Goal: Entertainment & Leisure: Consume media (video, audio)

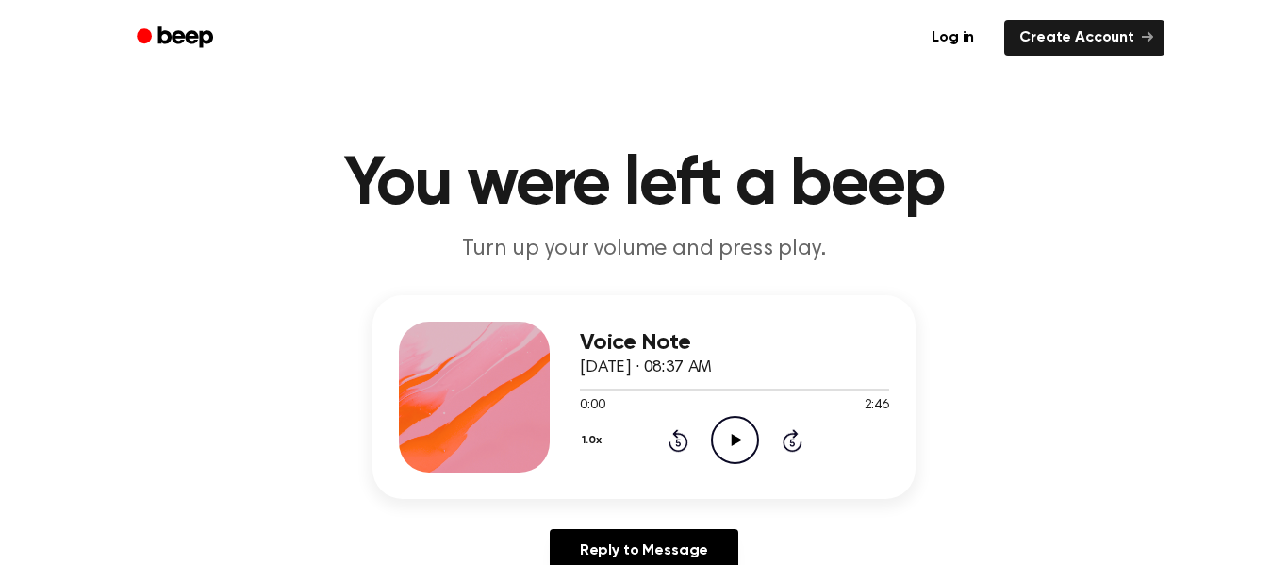
click at [731, 444] on icon at bounding box center [736, 440] width 10 height 12
click at [680, 440] on icon "Rewind 5 seconds" at bounding box center [677, 440] width 21 height 25
click at [732, 450] on icon "Play Audio" at bounding box center [735, 440] width 48 height 48
click at [733, 448] on icon "Pause Audio" at bounding box center [735, 440] width 48 height 48
click at [737, 428] on icon "Play Audio" at bounding box center [735, 440] width 48 height 48
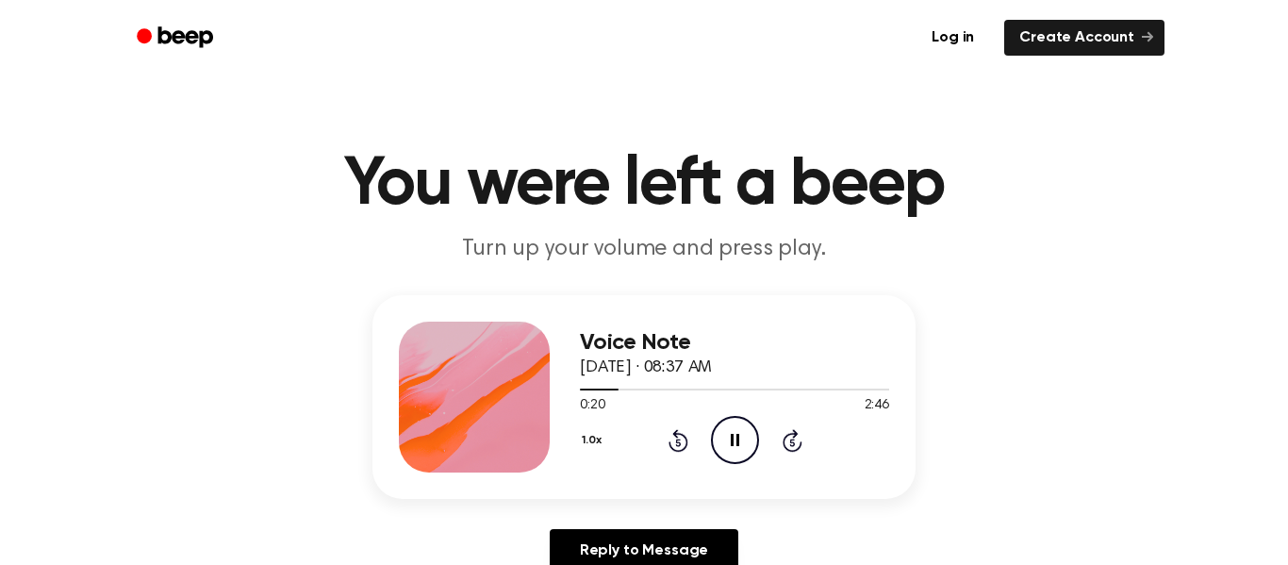
click at [737, 445] on icon at bounding box center [735, 440] width 8 height 12
click at [673, 439] on icon "Rewind 5 seconds" at bounding box center [677, 440] width 21 height 25
click at [674, 438] on icon "Rewind 5 seconds" at bounding box center [677, 440] width 21 height 25
click at [680, 440] on icon "Rewind 5 seconds" at bounding box center [677, 440] width 21 height 25
click at [682, 439] on icon "Rewind 5 seconds" at bounding box center [677, 440] width 21 height 25
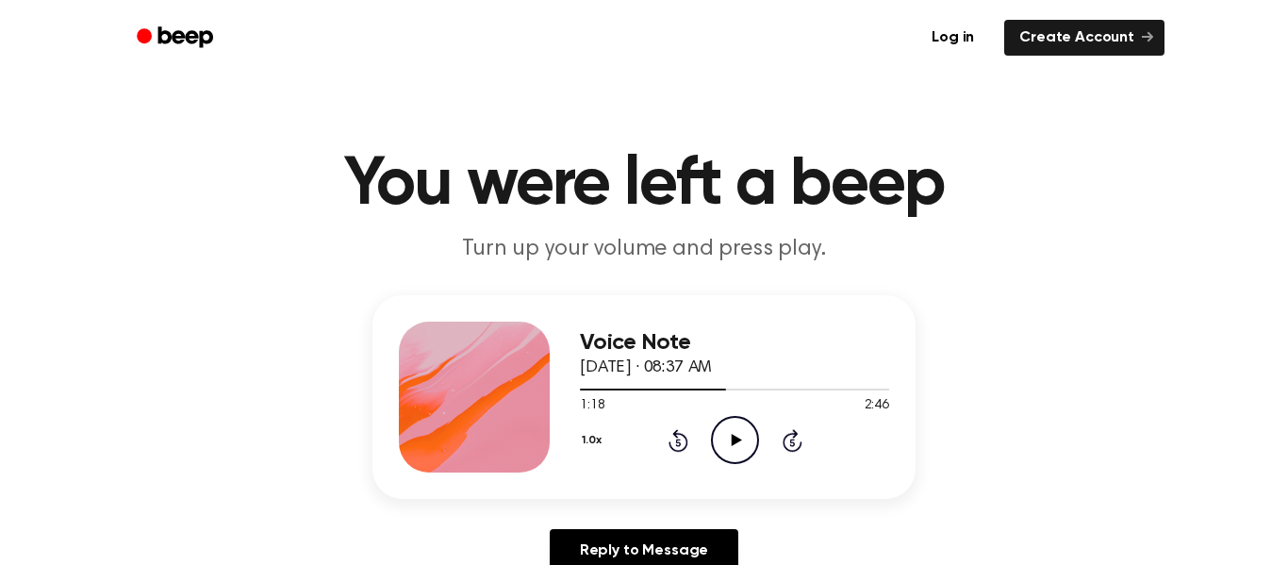
click at [260, 503] on div "Voice Note [DATE] · 08:37 AM 1:18 2:46 Your browser does not support the [objec…" at bounding box center [644, 441] width 1242 height 292
click at [768, 446] on div "1.0x Rewind 5 seconds Play Audio Skip 5 seconds" at bounding box center [734, 440] width 309 height 48
click at [740, 442] on icon "Play Audio" at bounding box center [735, 440] width 48 height 48
click at [686, 434] on icon "Rewind 5 seconds" at bounding box center [677, 440] width 21 height 25
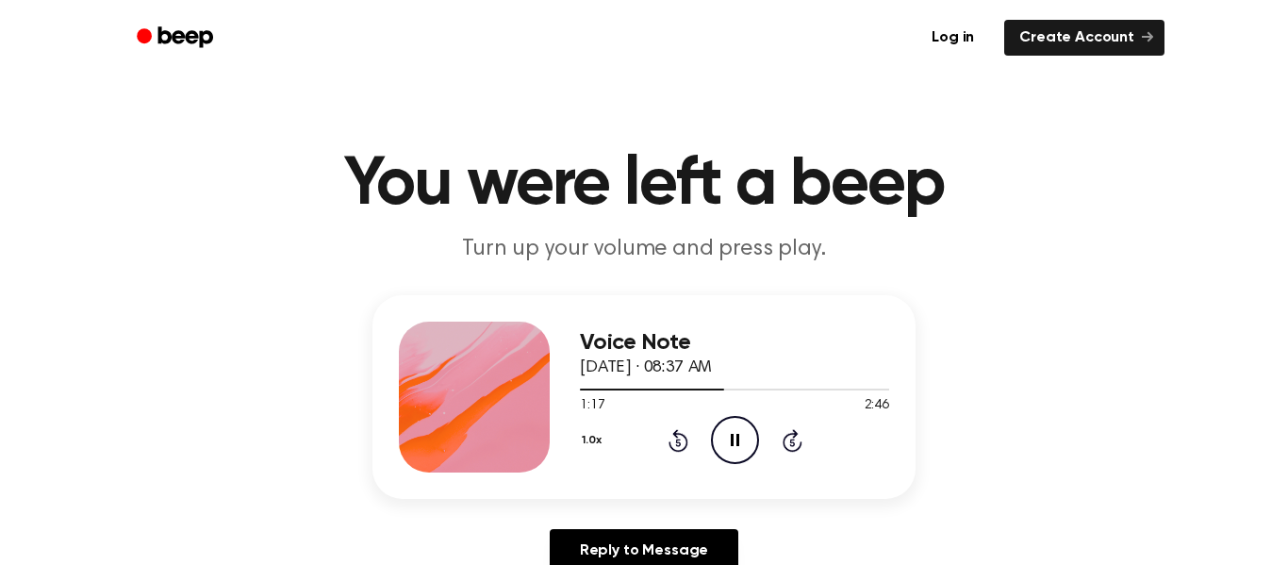
click at [757, 456] on icon "Pause Audio" at bounding box center [735, 440] width 48 height 48
click at [757, 456] on icon "Play Audio" at bounding box center [735, 440] width 48 height 48
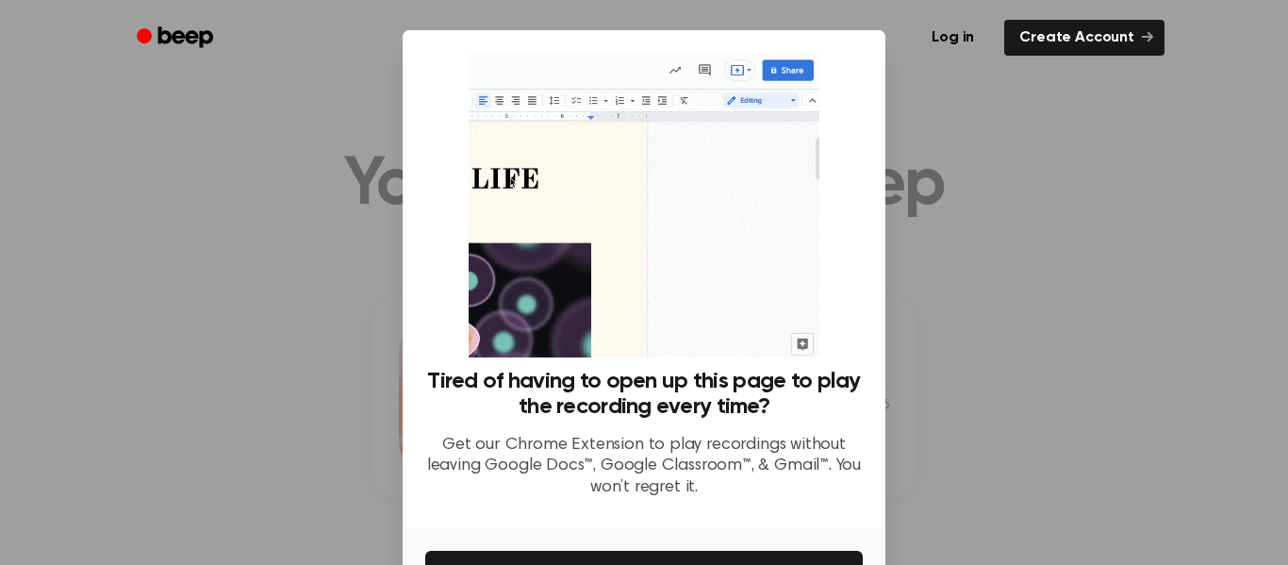
scroll to position [122, 0]
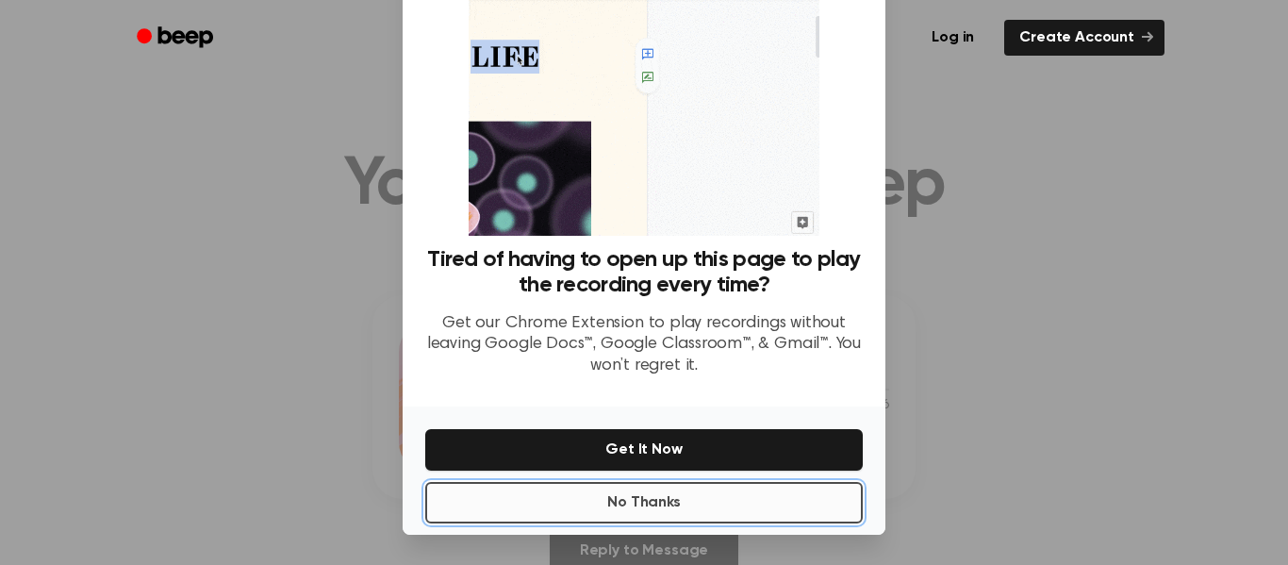
click at [713, 510] on button "No Thanks" at bounding box center [643, 502] width 437 height 41
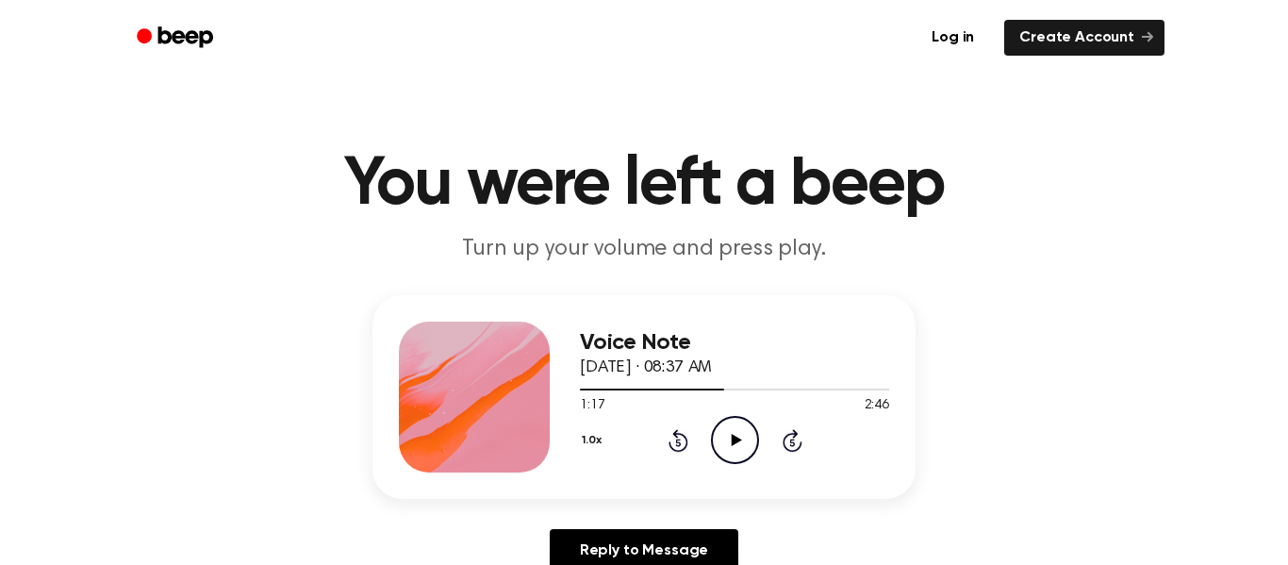
click at [729, 443] on icon "Play Audio" at bounding box center [735, 440] width 48 height 48
click at [676, 436] on icon at bounding box center [678, 440] width 20 height 23
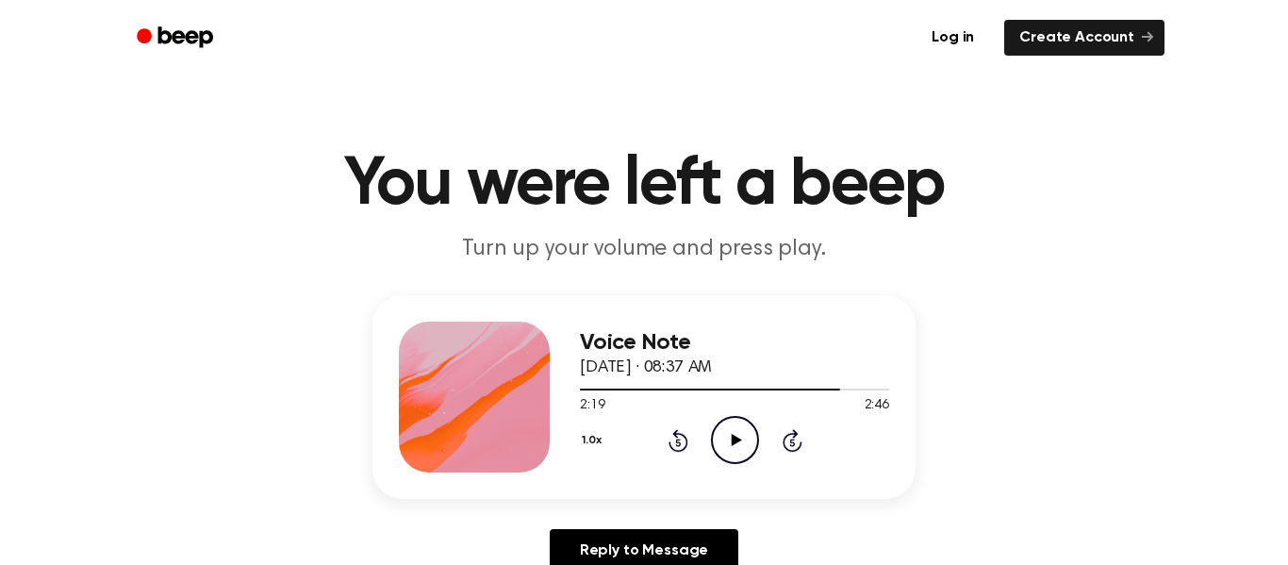
click at [683, 430] on icon "Rewind 5 seconds" at bounding box center [677, 440] width 21 height 25
click at [716, 443] on icon "Play Audio" at bounding box center [735, 440] width 48 height 48
click at [685, 439] on icon at bounding box center [678, 440] width 20 height 23
click at [685, 436] on icon "Rewind 5 seconds" at bounding box center [677, 440] width 21 height 25
click at [682, 434] on icon at bounding box center [678, 440] width 20 height 23
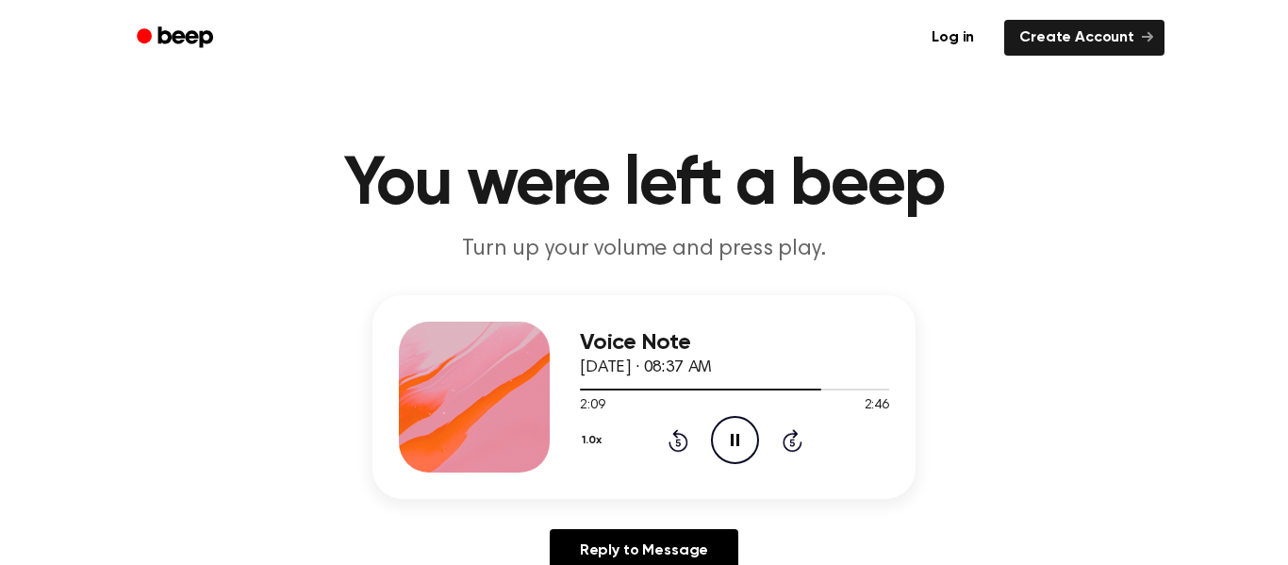
click at [682, 434] on icon at bounding box center [678, 440] width 20 height 23
click at [711, 429] on icon "Pause Audio" at bounding box center [735, 440] width 48 height 48
click at [711, 429] on icon "Play Audio" at bounding box center [735, 440] width 48 height 48
click at [800, 447] on icon "Skip 5 seconds" at bounding box center [791, 440] width 21 height 25
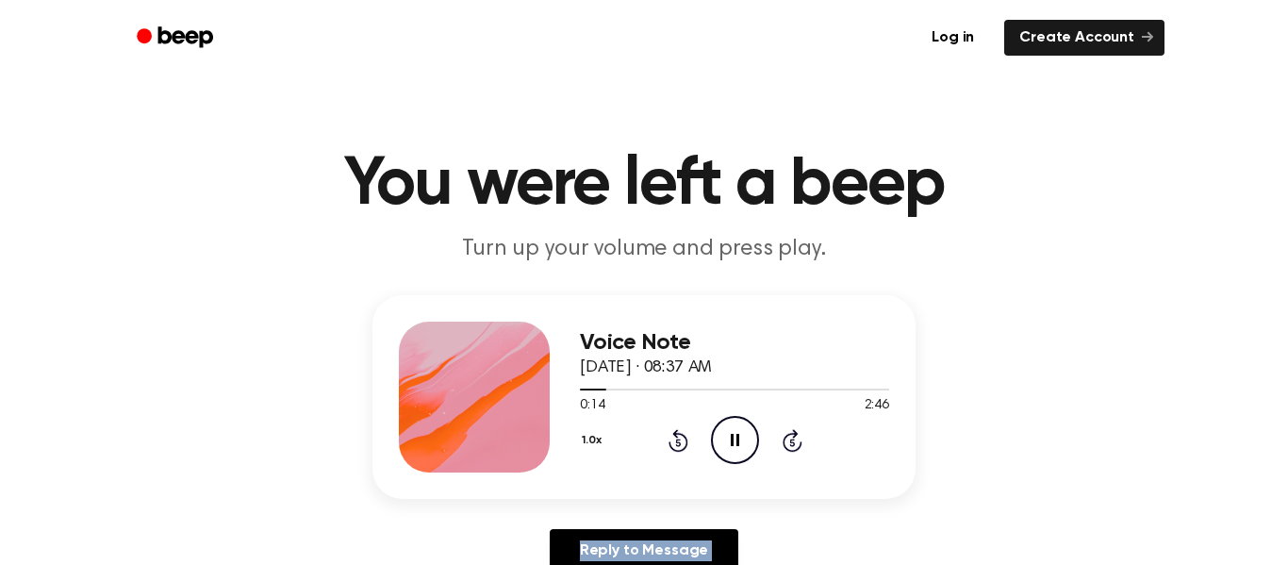
click at [800, 447] on icon "Skip 5 seconds" at bounding box center [791, 440] width 21 height 25
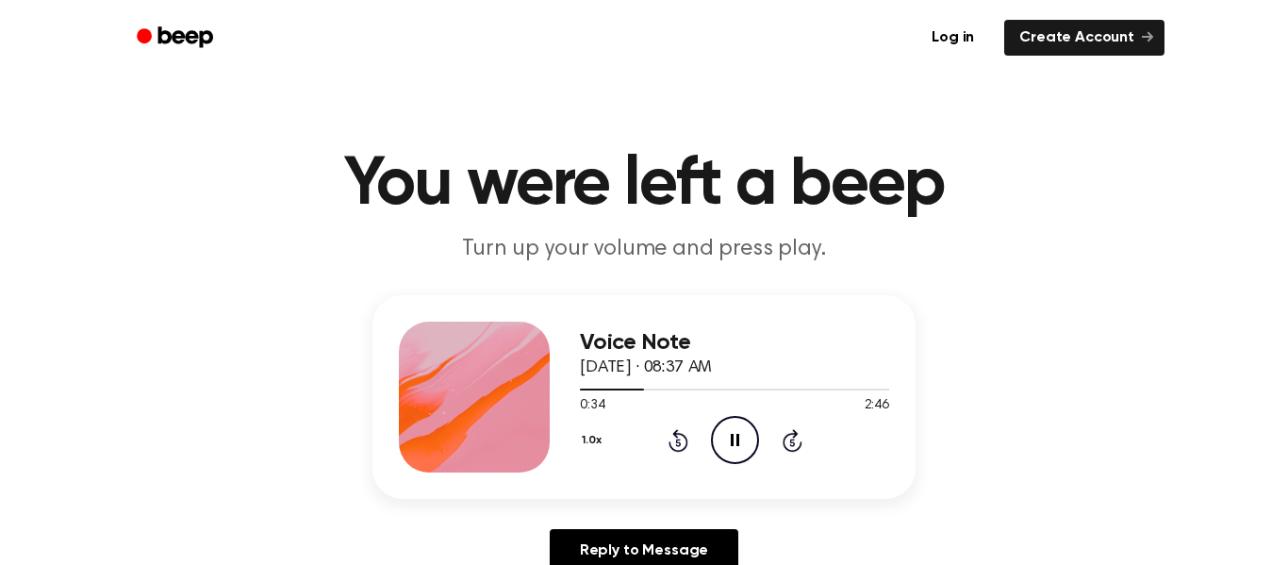
click at [800, 447] on icon "Skip 5 seconds" at bounding box center [791, 440] width 21 height 25
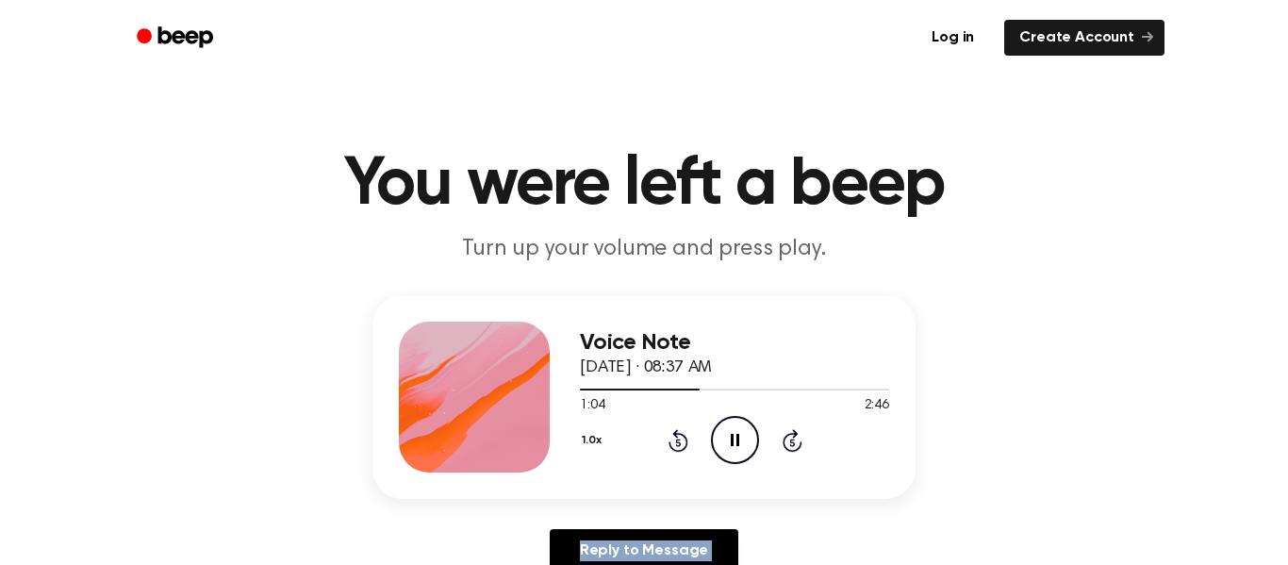
click at [800, 447] on icon "Skip 5 seconds" at bounding box center [791, 440] width 21 height 25
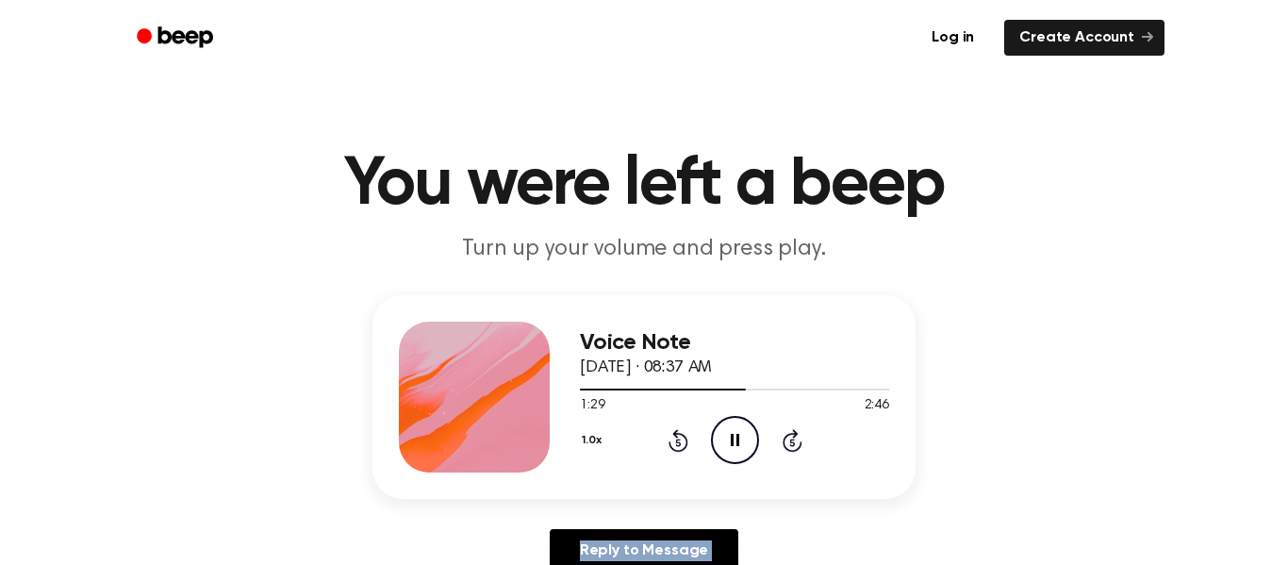
click at [800, 447] on icon "Skip 5 seconds" at bounding box center [791, 440] width 21 height 25
click at [802, 450] on div "1.0x Rewind 5 seconds Pause Audio Skip 5 seconds" at bounding box center [734, 440] width 309 height 48
click at [781, 433] on icon "Skip 5 seconds" at bounding box center [791, 440] width 21 height 25
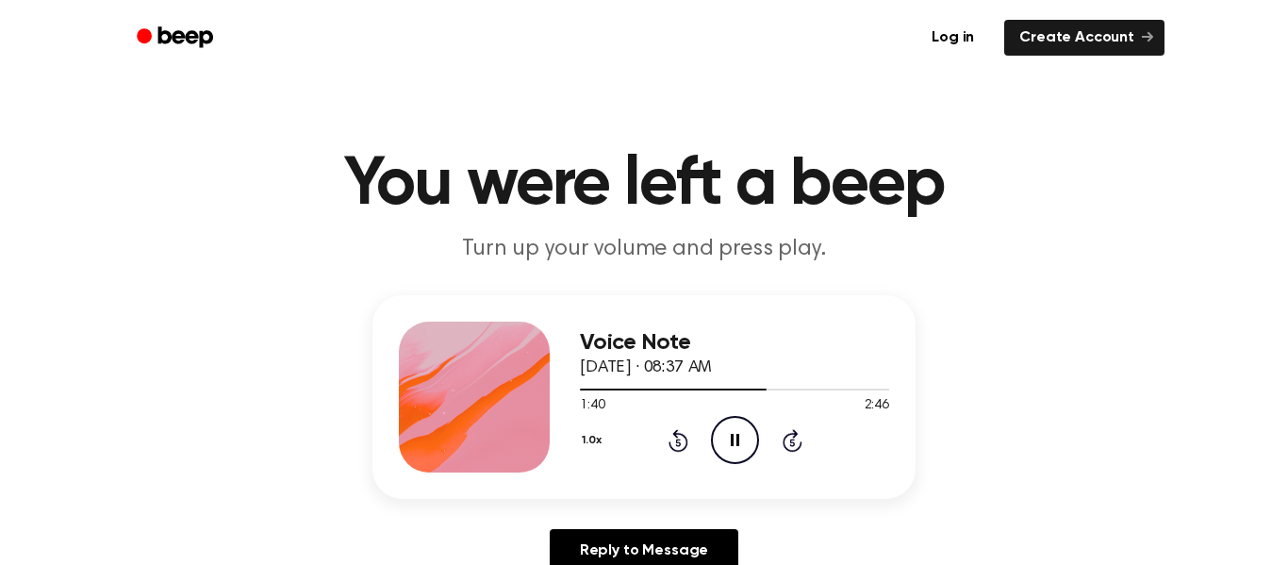
click at [784, 435] on icon "Skip 5 seconds" at bounding box center [791, 440] width 21 height 25
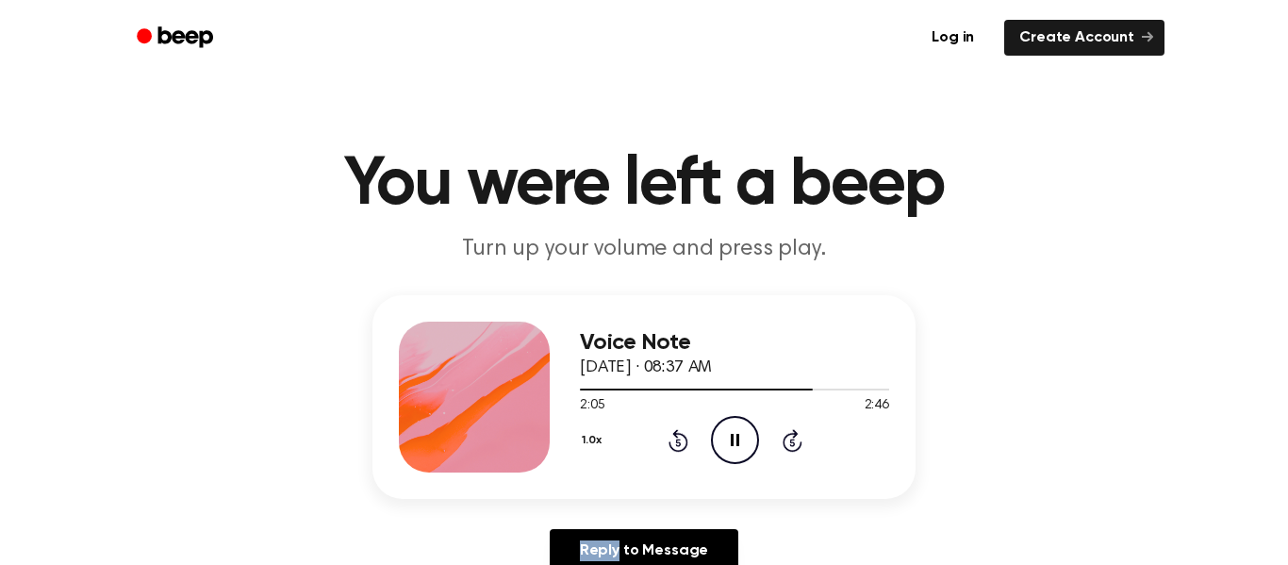
click at [784, 435] on icon "Skip 5 seconds" at bounding box center [791, 440] width 21 height 25
